Goal: Obtain resource: Download file/media

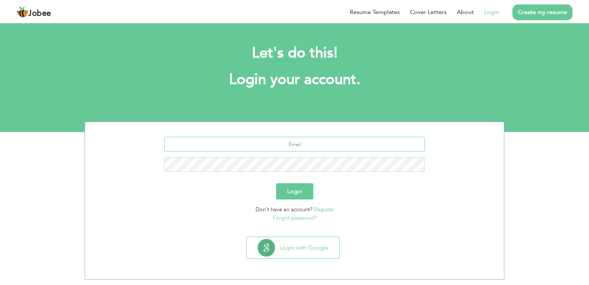
click at [296, 147] on input "text" at bounding box center [294, 144] width 261 height 15
type input "[EMAIL_ADDRESS][DOMAIN_NAME]"
click at [299, 193] on button "Login" at bounding box center [294, 191] width 37 height 16
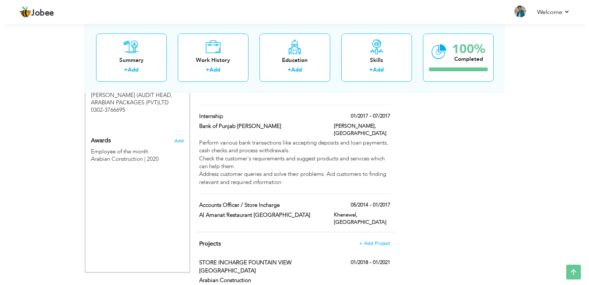
scroll to position [452, 0]
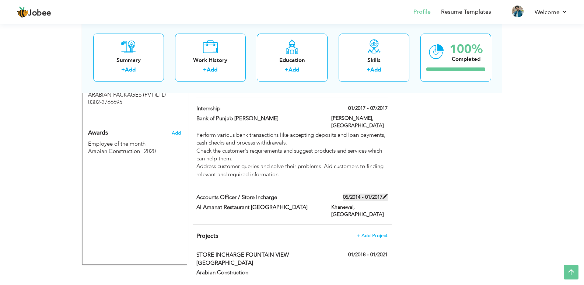
click at [384, 194] on span at bounding box center [384, 196] width 5 height 5
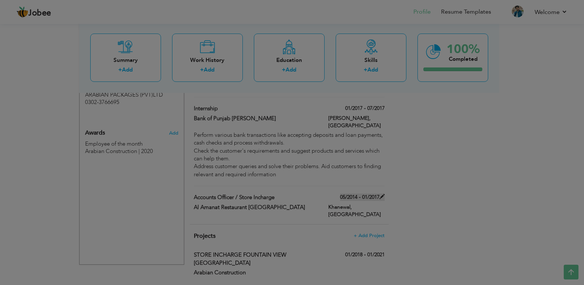
type input "Accounts Officer / Store Incharge"
type input "Al Amanat Restaurant Khanewal"
type input "05/2014"
type input "01/2017"
type input "[GEOGRAPHIC_DATA]"
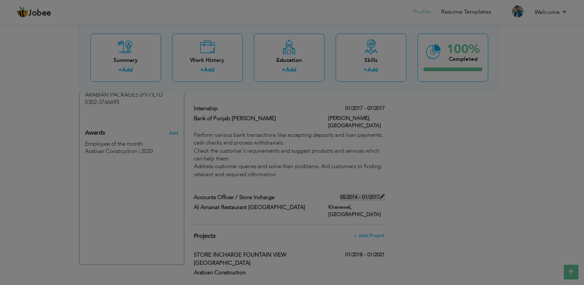
type input "Khanewal"
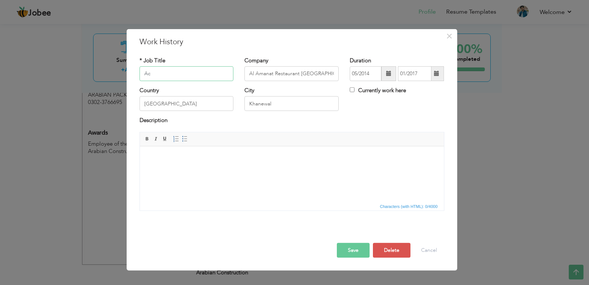
type input "A"
click at [197, 102] on input "[GEOGRAPHIC_DATA]" at bounding box center [187, 103] width 94 height 15
type input "P"
click at [286, 103] on input "Khanewal" at bounding box center [291, 103] width 94 height 15
type input "K"
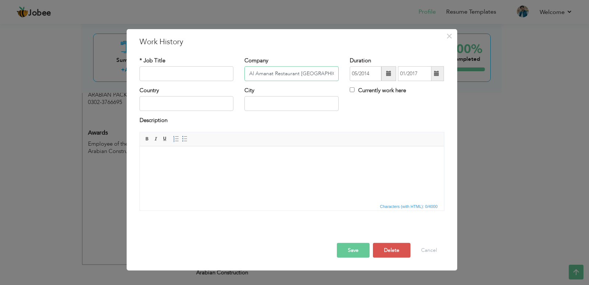
click at [328, 74] on input "Al Amanat Restaurant Khanewal" at bounding box center [291, 73] width 94 height 15
type input "A"
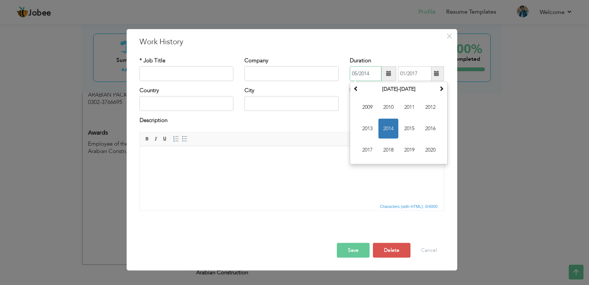
click at [371, 75] on input "05/2014" at bounding box center [366, 73] width 32 height 15
type input "0"
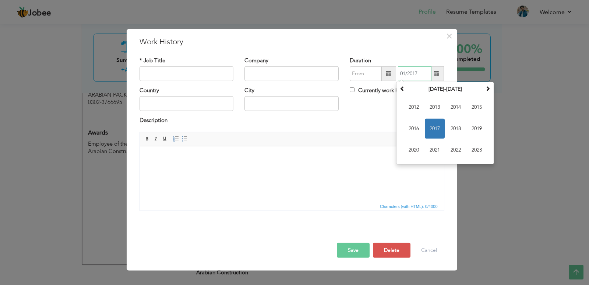
click at [424, 70] on input "01/2017" at bounding box center [415, 73] width 34 height 15
type input "0"
click at [363, 247] on button "Save" at bounding box center [353, 250] width 33 height 15
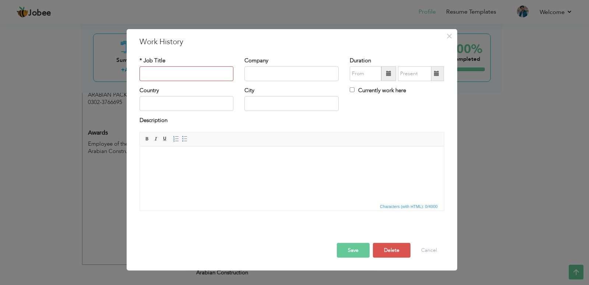
click at [363, 247] on button "Save" at bounding box center [353, 250] width 33 height 15
click at [356, 246] on button "Save" at bounding box center [353, 250] width 33 height 15
click at [392, 251] on button "Delete" at bounding box center [392, 250] width 38 height 15
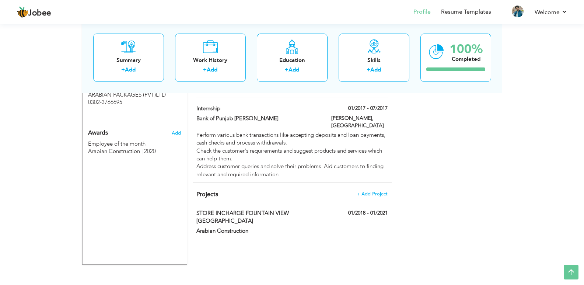
click at [205, 190] on span "Projects" at bounding box center [207, 194] width 22 height 8
click at [292, 209] on label "STORE INCHARGE FOUNTAIN VIEW DUBAI" at bounding box center [258, 217] width 124 height 16
type input "STORE INCHARGE FOUNTAIN VIEW DUBAI"
type input "Arabian Construction"
type input "01/2018"
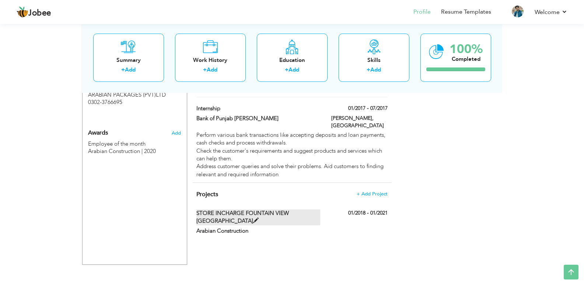
type input "01/2021"
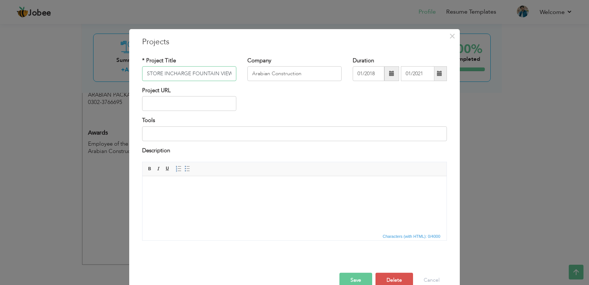
scroll to position [0, 17]
click at [389, 280] on button "Delete" at bounding box center [395, 279] width 38 height 15
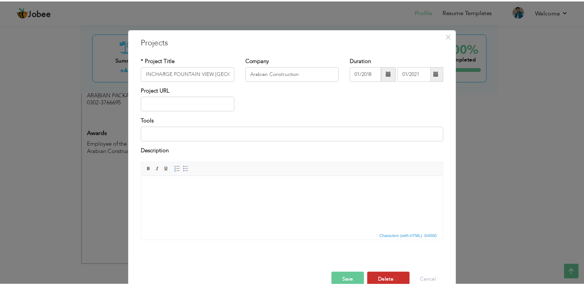
scroll to position [0, 0]
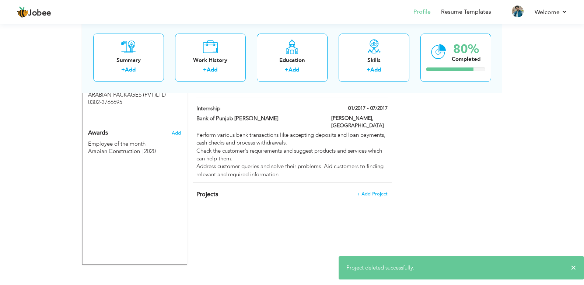
click at [210, 190] on span "Projects" at bounding box center [207, 194] width 22 height 8
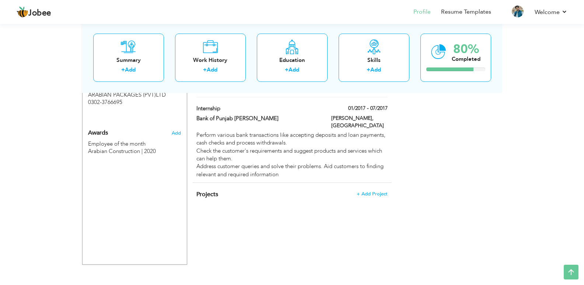
click at [217, 190] on span "Projects" at bounding box center [207, 194] width 22 height 8
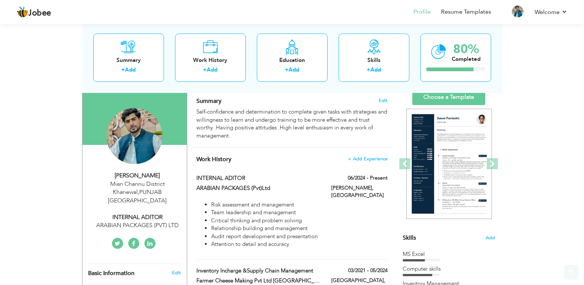
scroll to position [63, 0]
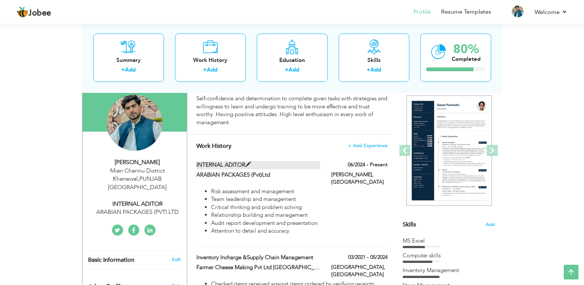
click at [227, 164] on label "INTERNAL ADITOR" at bounding box center [258, 165] width 124 height 8
type input "INTERNAL ADITOR"
type input "ARABIAN PACKAGES (Pvt)Ltd"
type input "06/2024"
type input "[GEOGRAPHIC_DATA]"
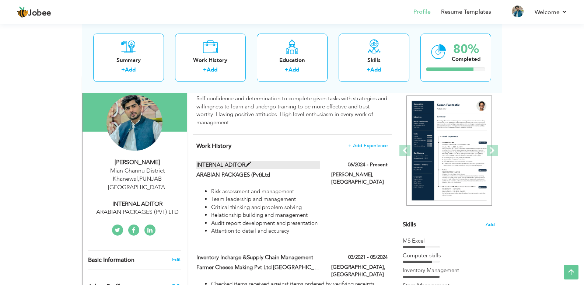
type input "[PERSON_NAME]"
checkbox input "true"
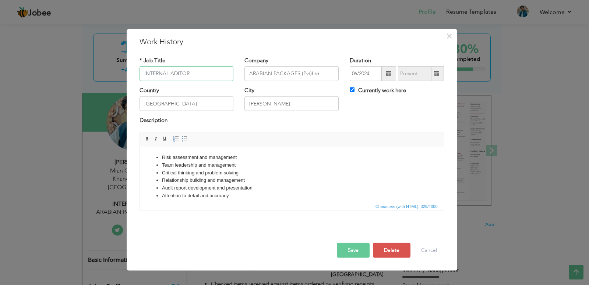
click at [174, 73] on input "INTERNAL ADITOR" at bounding box center [187, 73] width 94 height 15
click at [249, 123] on div "Description" at bounding box center [292, 121] width 305 height 10
click at [177, 75] on input "INTERNAL AuDITOR" at bounding box center [187, 73] width 94 height 15
type input "INTERNAL AUDITOR"
click at [361, 249] on button "Save" at bounding box center [353, 250] width 33 height 15
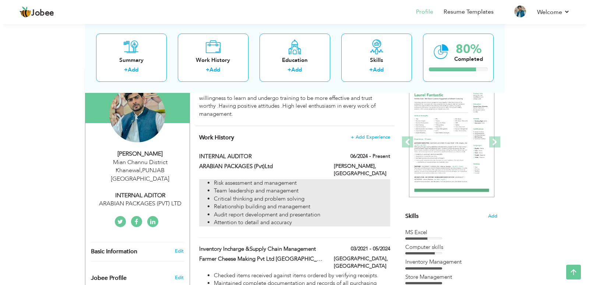
scroll to position [84, 0]
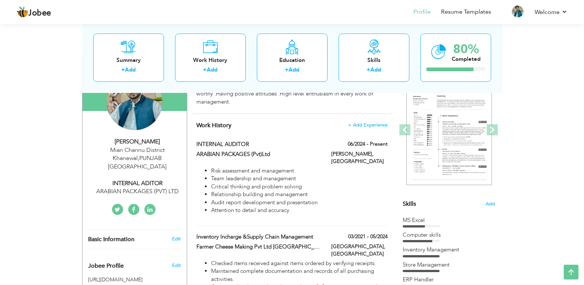
click at [146, 179] on div "INTERNAL ADITOR" at bounding box center [137, 183] width 99 height 8
type input "Imran"
type input "Hussain"
type input "3346898053"
select select "number:166"
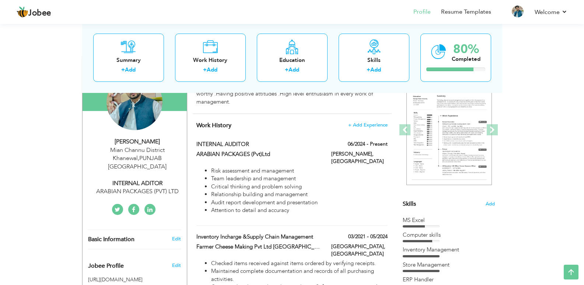
type input "[GEOGRAPHIC_DATA]"
type input "Mian Channu District Khanewal"
select select "number:2"
type input "ARABIAN PACKAGES (PVT) LTD"
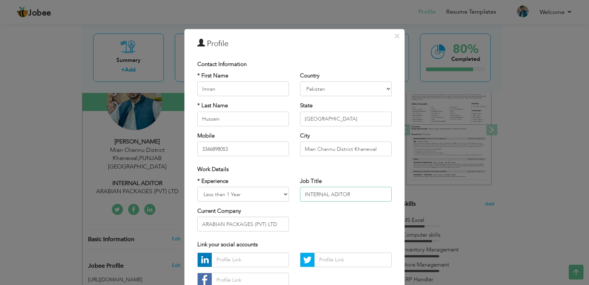
click at [330, 195] on input "INTERNAL ADITOR" at bounding box center [346, 194] width 92 height 15
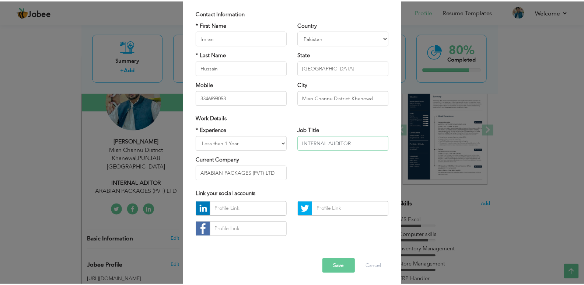
scroll to position [53, 0]
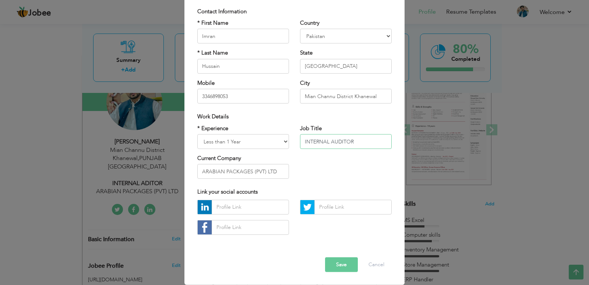
type input "INTERNAL AUDITOR"
click at [282, 142] on select "Entry Level Less than 1 Year 1 Year 2 Years 3 Years 4 Years 5 Years 6 Years 7 Y…" at bounding box center [243, 141] width 92 height 15
click at [339, 262] on button "Save" at bounding box center [341, 264] width 33 height 15
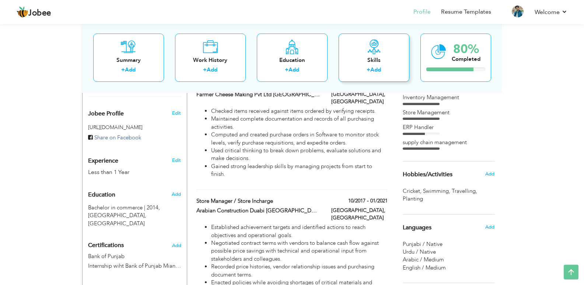
scroll to position [194, 0]
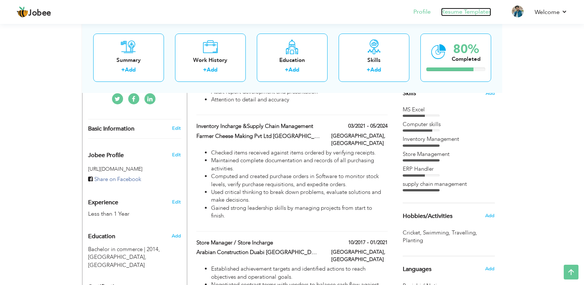
click at [478, 13] on link "Resume Templates" at bounding box center [466, 12] width 50 height 8
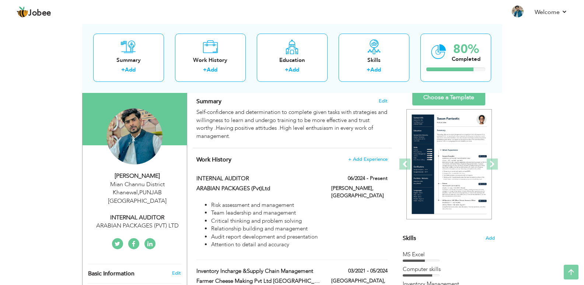
scroll to position [27, 0]
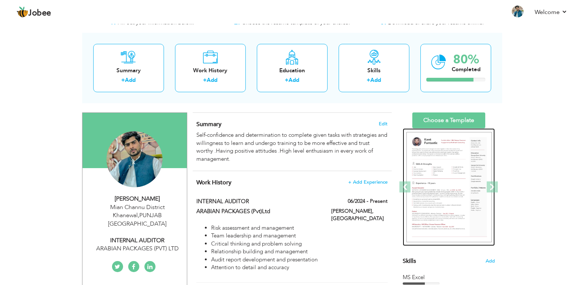
click at [476, 176] on img at bounding box center [448, 187] width 85 height 110
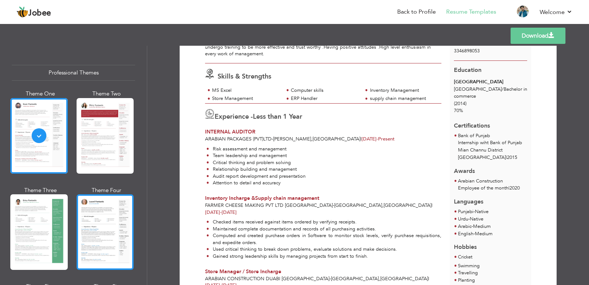
scroll to position [147, 0]
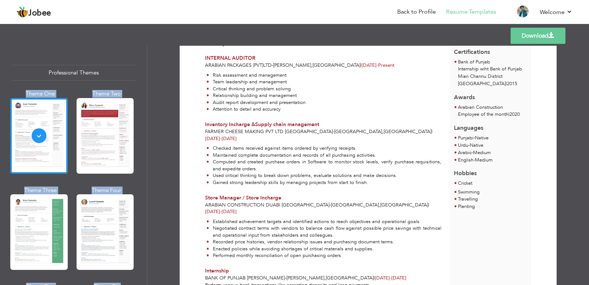
drag, startPoint x: 147, startPoint y: 82, endPoint x: 147, endPoint y: 91, distance: 8.1
click at [147, 91] on div "Professional Themes Theme One Theme Two Theme Three Theme Four" at bounding box center [294, 165] width 589 height 239
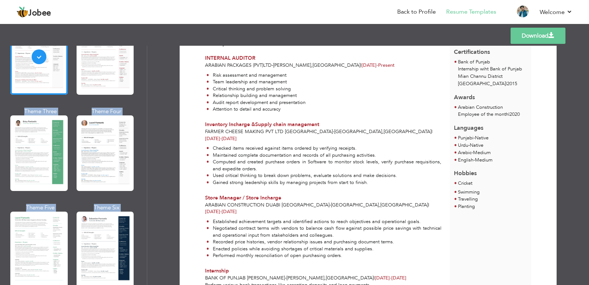
scroll to position [86, 0]
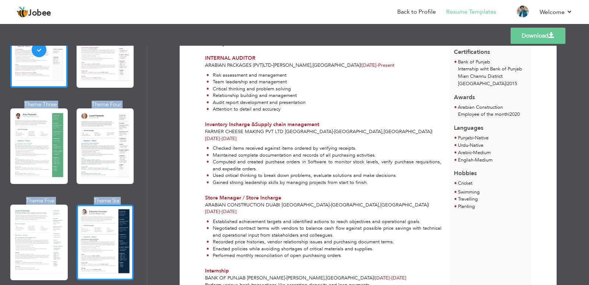
click at [95, 219] on div at bounding box center [105, 241] width 57 height 75
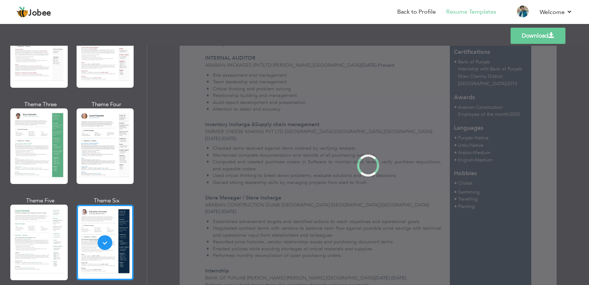
scroll to position [0, 0]
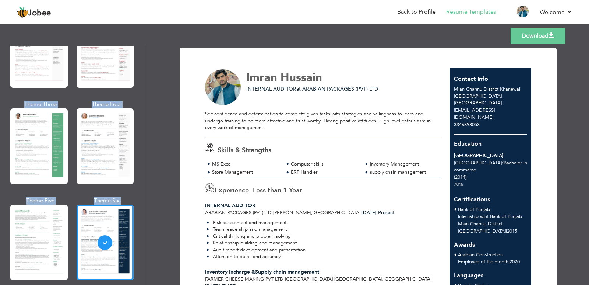
drag, startPoint x: 147, startPoint y: 84, endPoint x: 148, endPoint y: 97, distance: 13.0
click at [148, 97] on div "Professional Themes Theme One Theme Two Theme Three Theme Four" at bounding box center [294, 165] width 589 height 239
drag, startPoint x: 147, startPoint y: 92, endPoint x: 147, endPoint y: 100, distance: 7.7
click at [147, 100] on div "Professional Themes Theme One Theme Two Theme Three Theme Four Theme Five" at bounding box center [73, 165] width 147 height 239
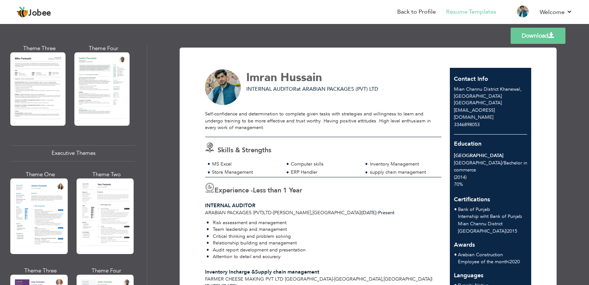
scroll to position [460, 0]
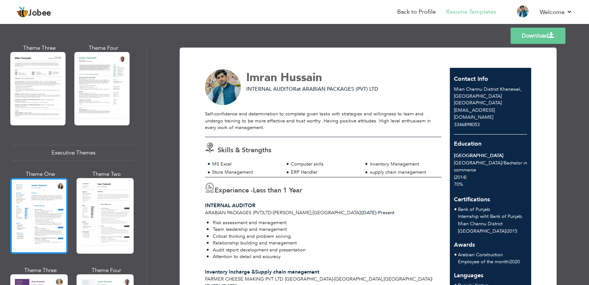
click at [59, 204] on div at bounding box center [38, 215] width 57 height 75
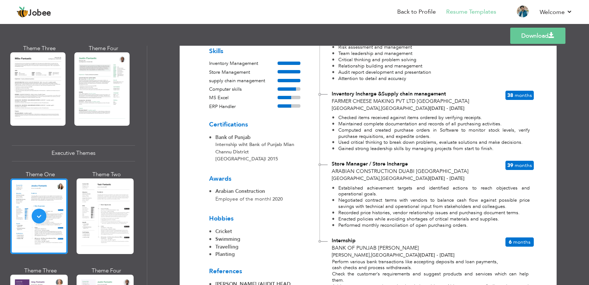
scroll to position [232, 0]
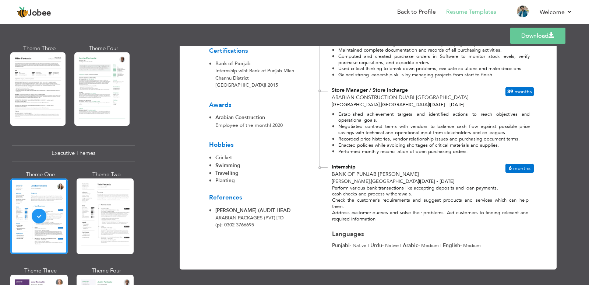
click at [537, 38] on link "Download" at bounding box center [537, 36] width 55 height 16
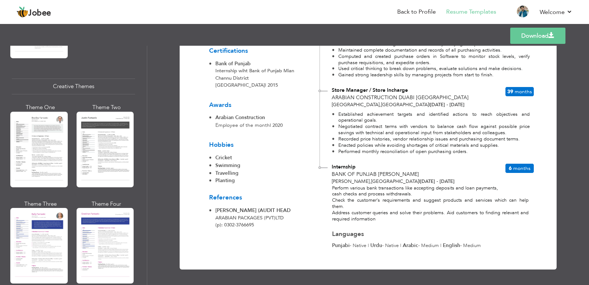
scroll to position [850, 0]
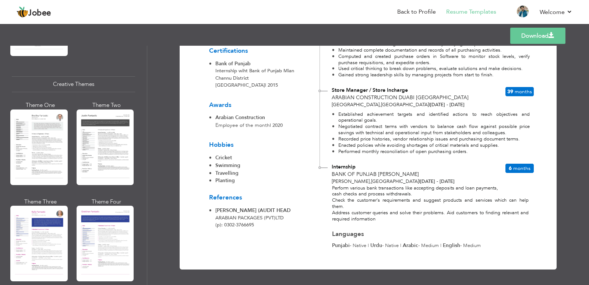
click at [42, 238] on div at bounding box center [38, 242] width 57 height 75
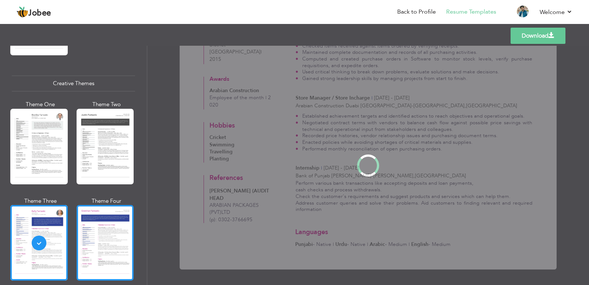
scroll to position [0, 0]
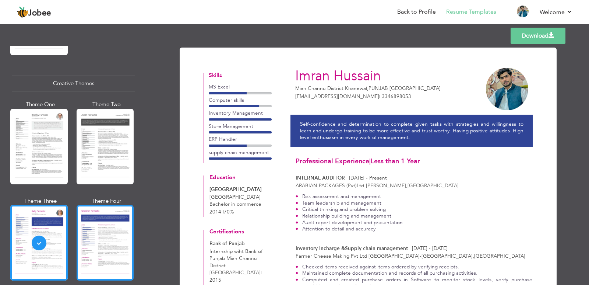
click at [115, 212] on div at bounding box center [105, 242] width 57 height 75
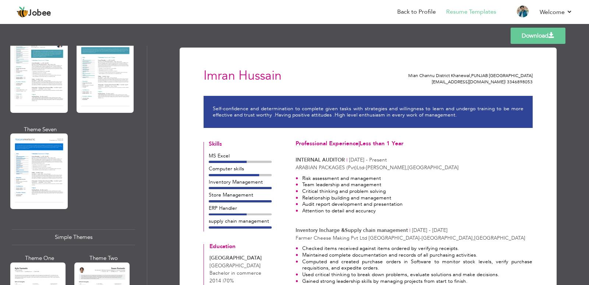
scroll to position [1154, 0]
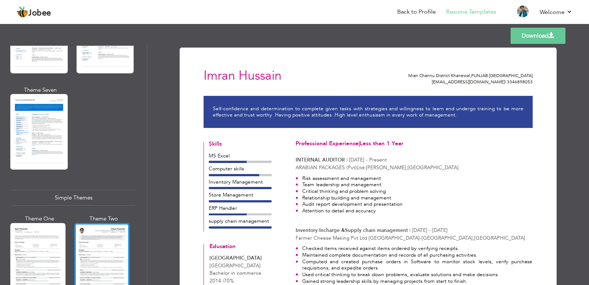
click at [114, 240] on div at bounding box center [101, 259] width 55 height 73
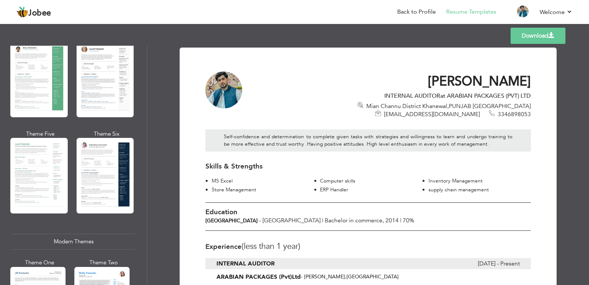
scroll to position [116, 0]
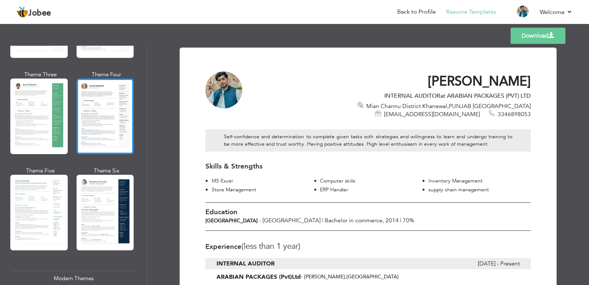
click at [117, 95] on div at bounding box center [105, 115] width 57 height 75
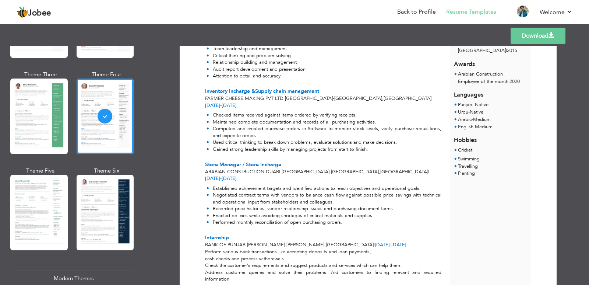
scroll to position [173, 0]
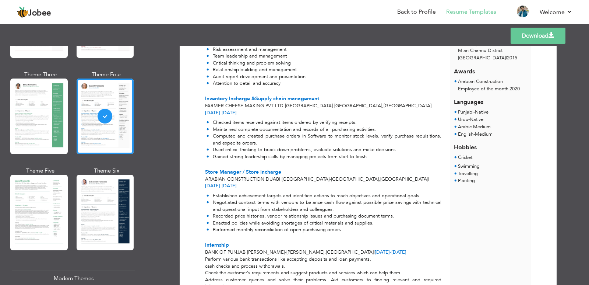
click at [521, 31] on link "Download" at bounding box center [538, 36] width 55 height 16
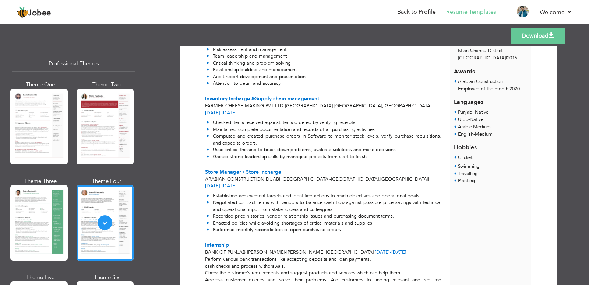
scroll to position [0, 0]
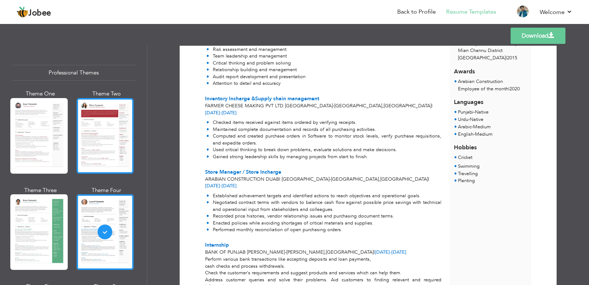
click at [102, 121] on div at bounding box center [105, 135] width 57 height 75
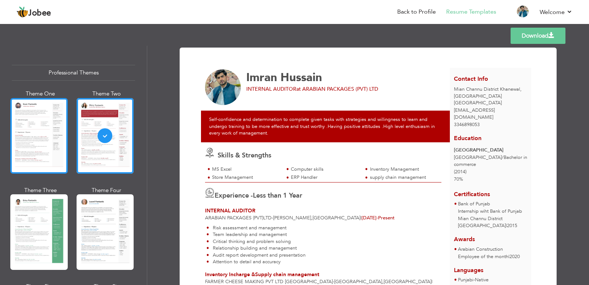
click at [60, 136] on div at bounding box center [38, 135] width 57 height 75
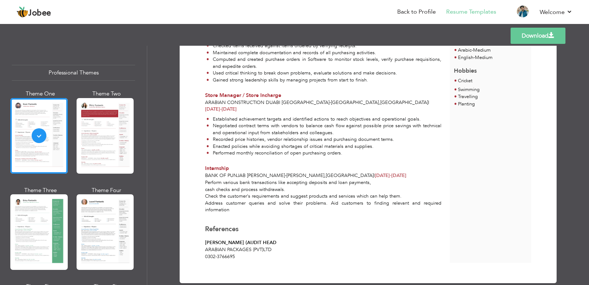
scroll to position [213, 0]
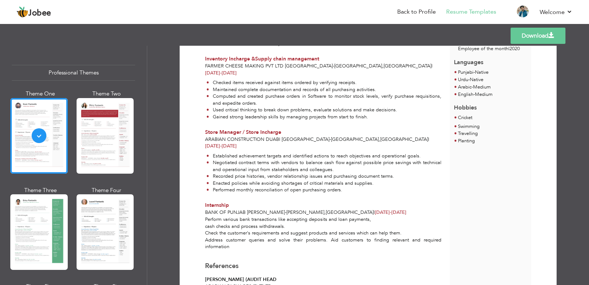
click at [528, 39] on link "Download" at bounding box center [538, 36] width 55 height 16
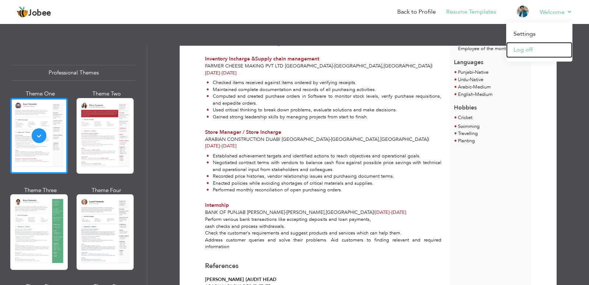
click at [527, 48] on link "Log off" at bounding box center [539, 50] width 66 height 16
